Goal: Transaction & Acquisition: Purchase product/service

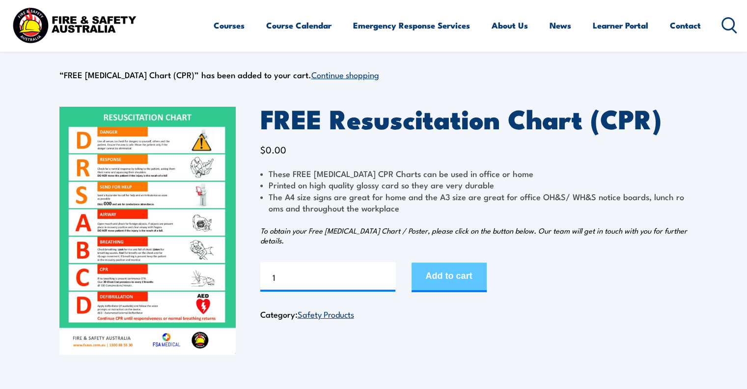
scroll to position [49, 0]
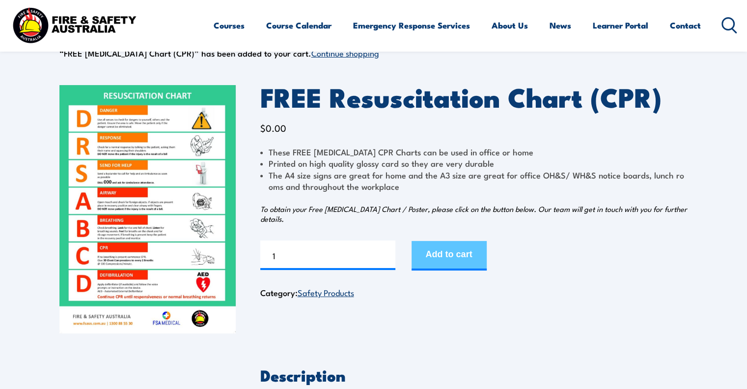
click at [465, 257] on button "Add to cart" at bounding box center [449, 255] width 75 height 29
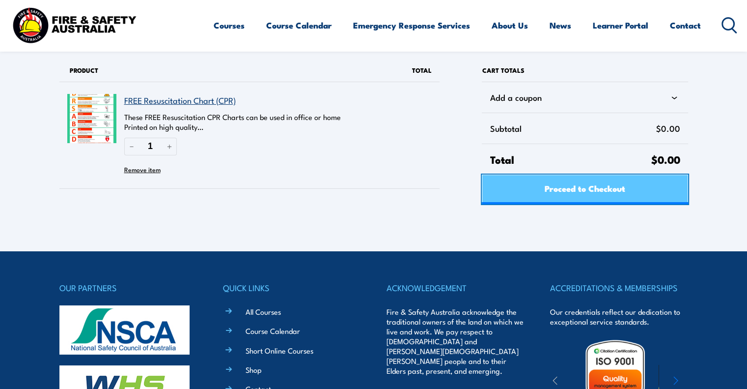
click at [586, 192] on span "Proceed to Checkout" at bounding box center [585, 188] width 81 height 26
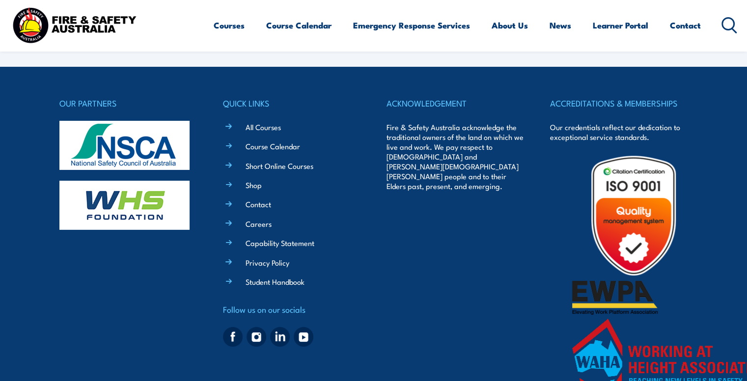
select select "VIC"
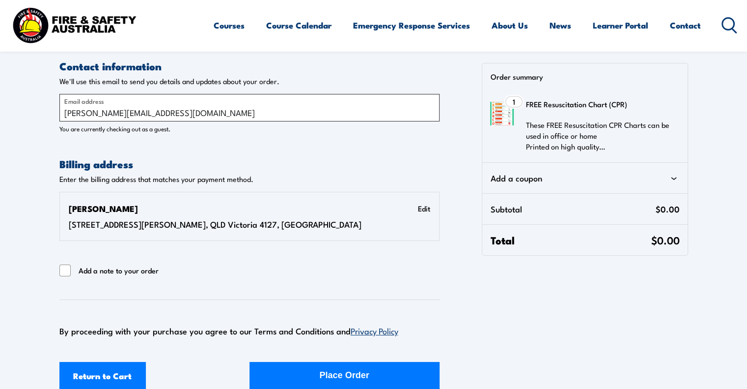
drag, startPoint x: 187, startPoint y: 112, endPoint x: -60, endPoint y: 114, distance: 246.7
click at [0, 114] on html "Courses Course Calendar Emergency Response Services Services Overview Emergency…" at bounding box center [373, 194] width 747 height 389
type input "[EMAIL_ADDRESS][PERSON_NAME][DOMAIN_NAME]"
click at [28, 154] on section "Contact information Contact information We'll use this email to send you detail…" at bounding box center [373, 195] width 747 height 391
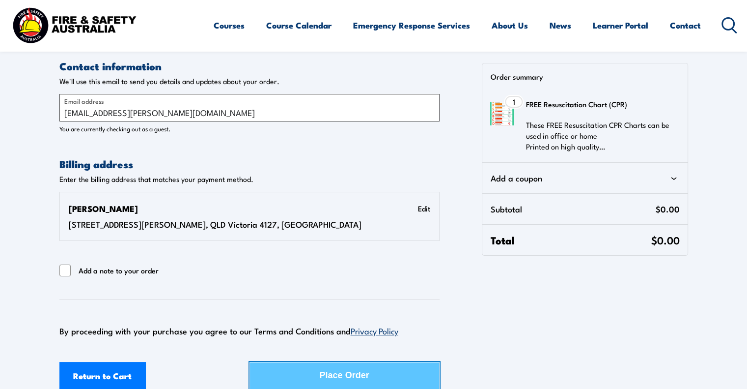
click at [373, 373] on button "Place Order" at bounding box center [345, 376] width 190 height 29
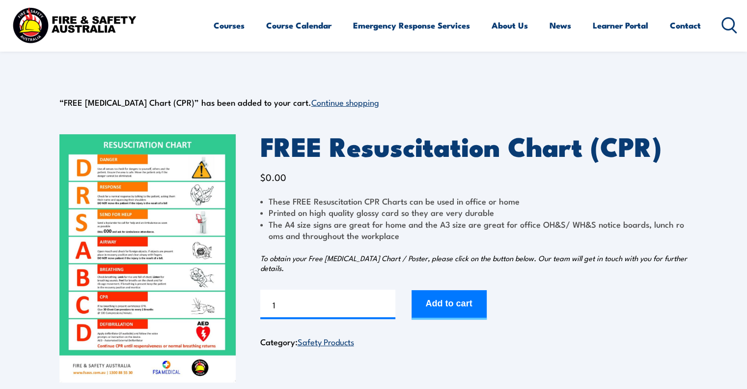
click at [163, 228] on img at bounding box center [147, 258] width 176 height 248
